Goal: Task Accomplishment & Management: Manage account settings

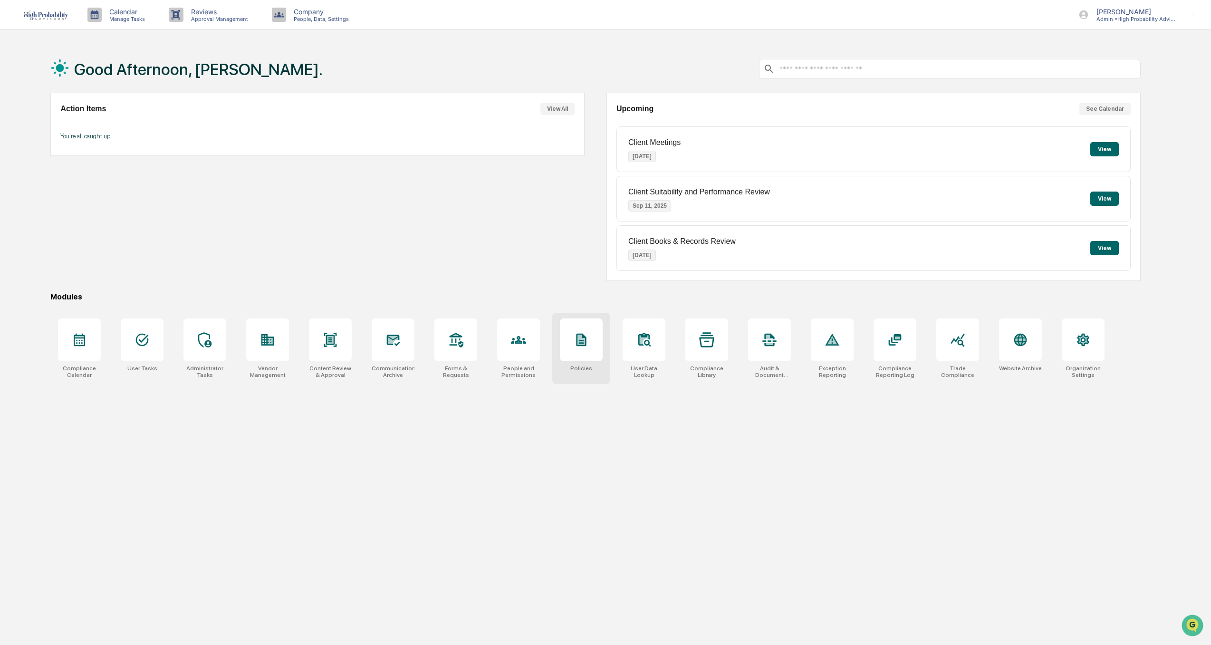
click at [568, 341] on div at bounding box center [581, 339] width 43 height 43
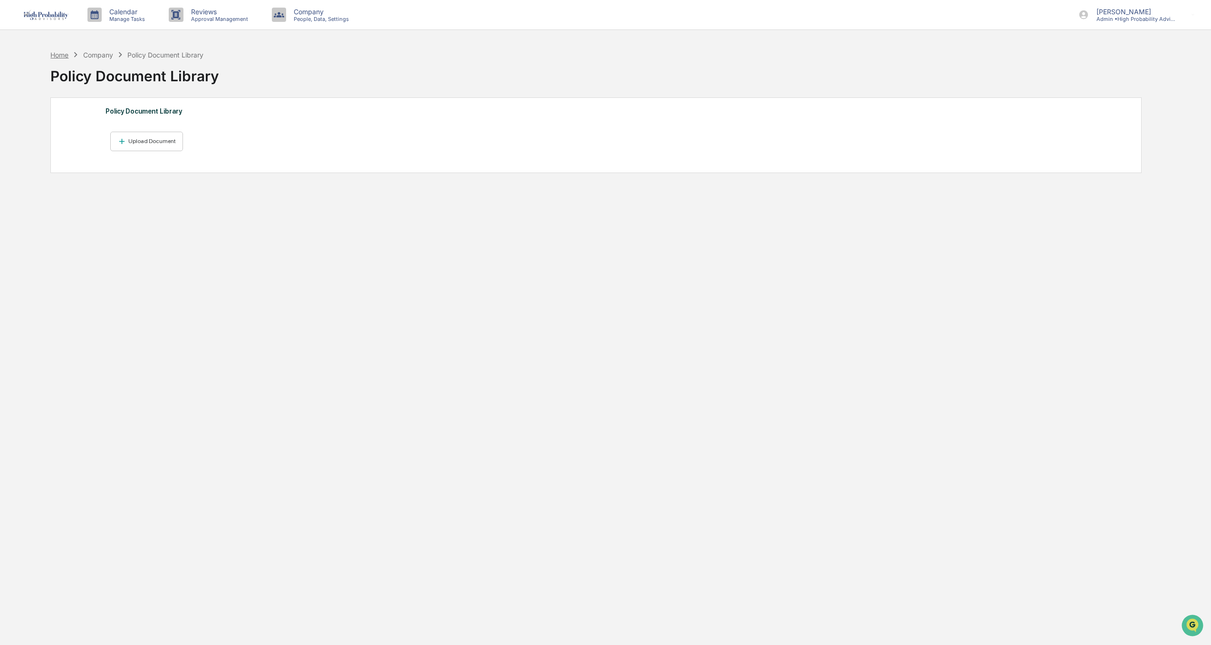
click at [63, 57] on div "Home" at bounding box center [59, 55] width 18 height 8
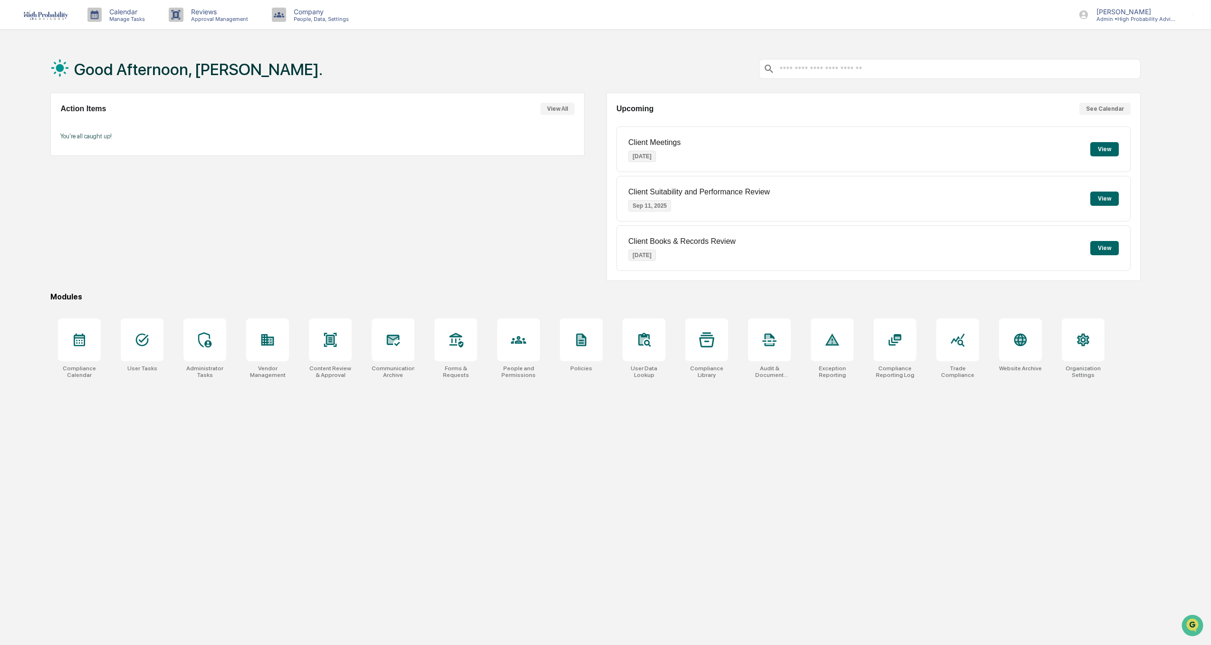
click at [1127, 58] on div "Good Afternoon, [PERSON_NAME]." at bounding box center [595, 69] width 1090 height 48
click at [308, 18] on p "People, Data, Settings" at bounding box center [320, 19] width 68 height 7
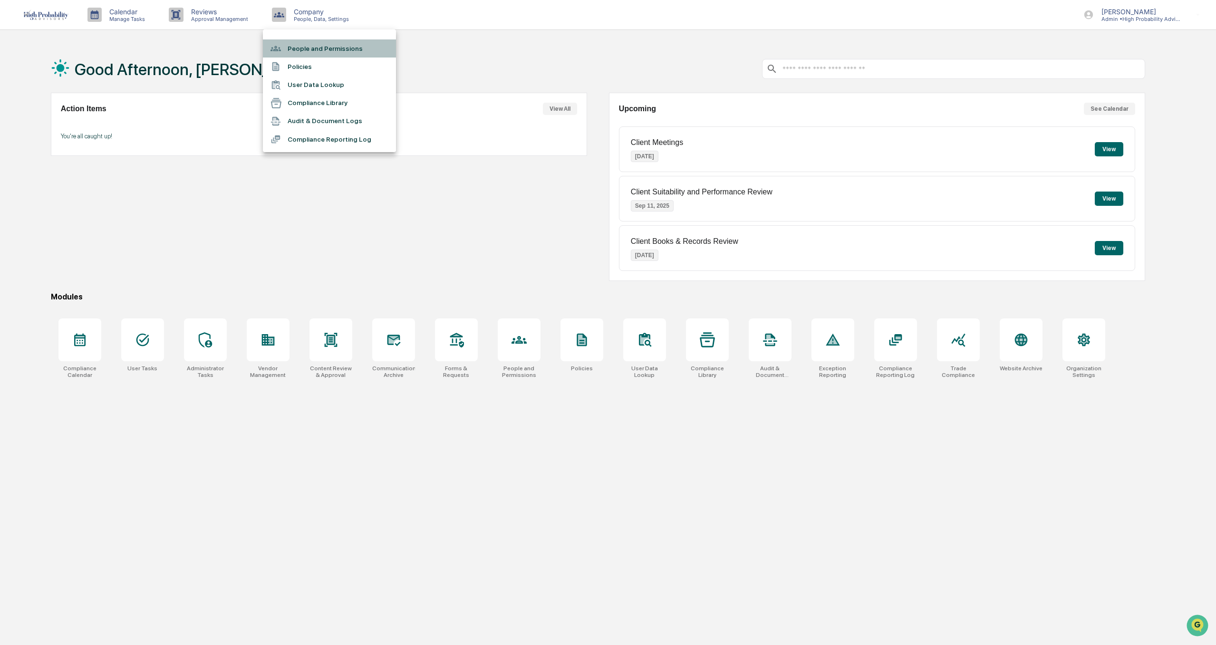
click at [338, 47] on li "People and Permissions" at bounding box center [329, 48] width 133 height 18
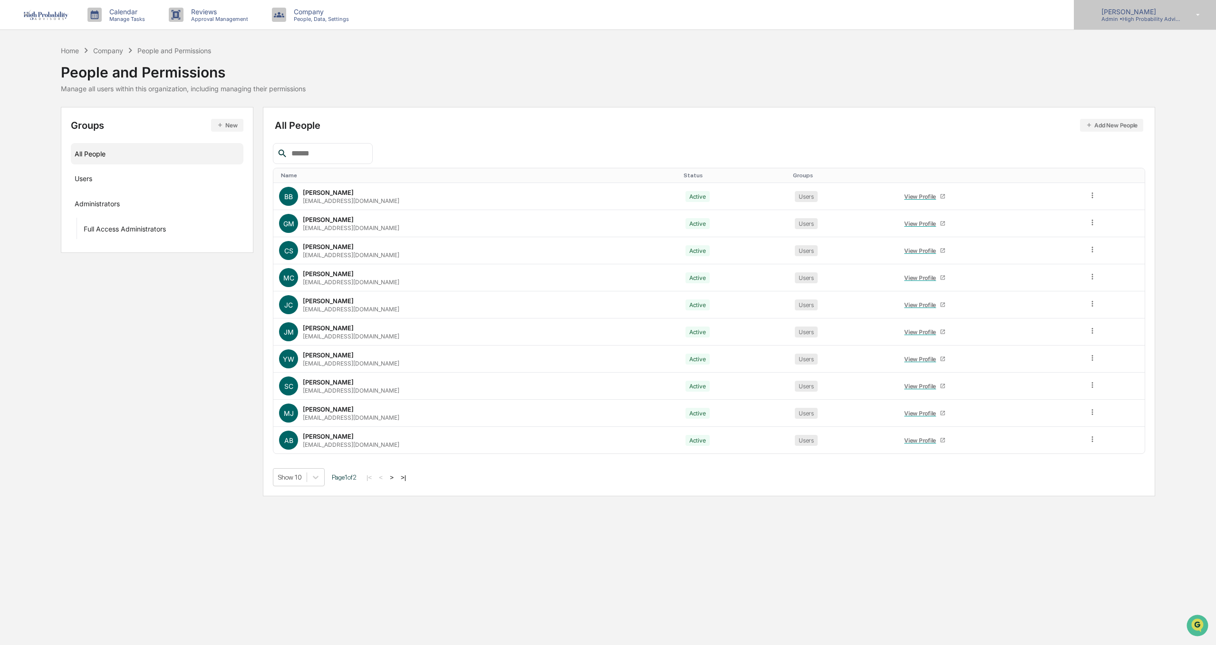
click at [1152, 12] on p "[PERSON_NAME]" at bounding box center [1138, 12] width 88 height 8
click at [1109, 102] on li "Logout" at bounding box center [1141, 103] width 133 height 18
